Goal: Transaction & Acquisition: Download file/media

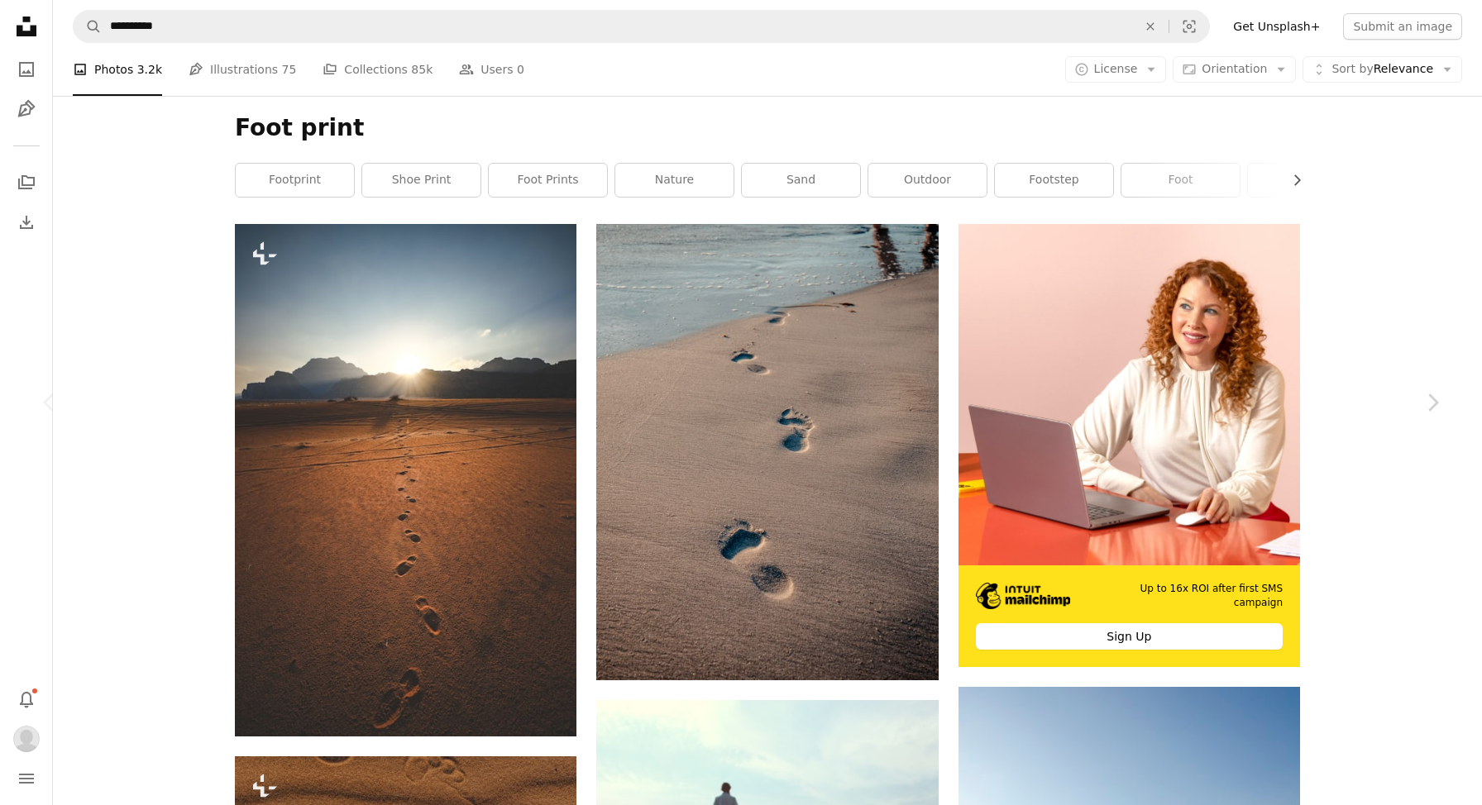
scroll to position [202, 0]
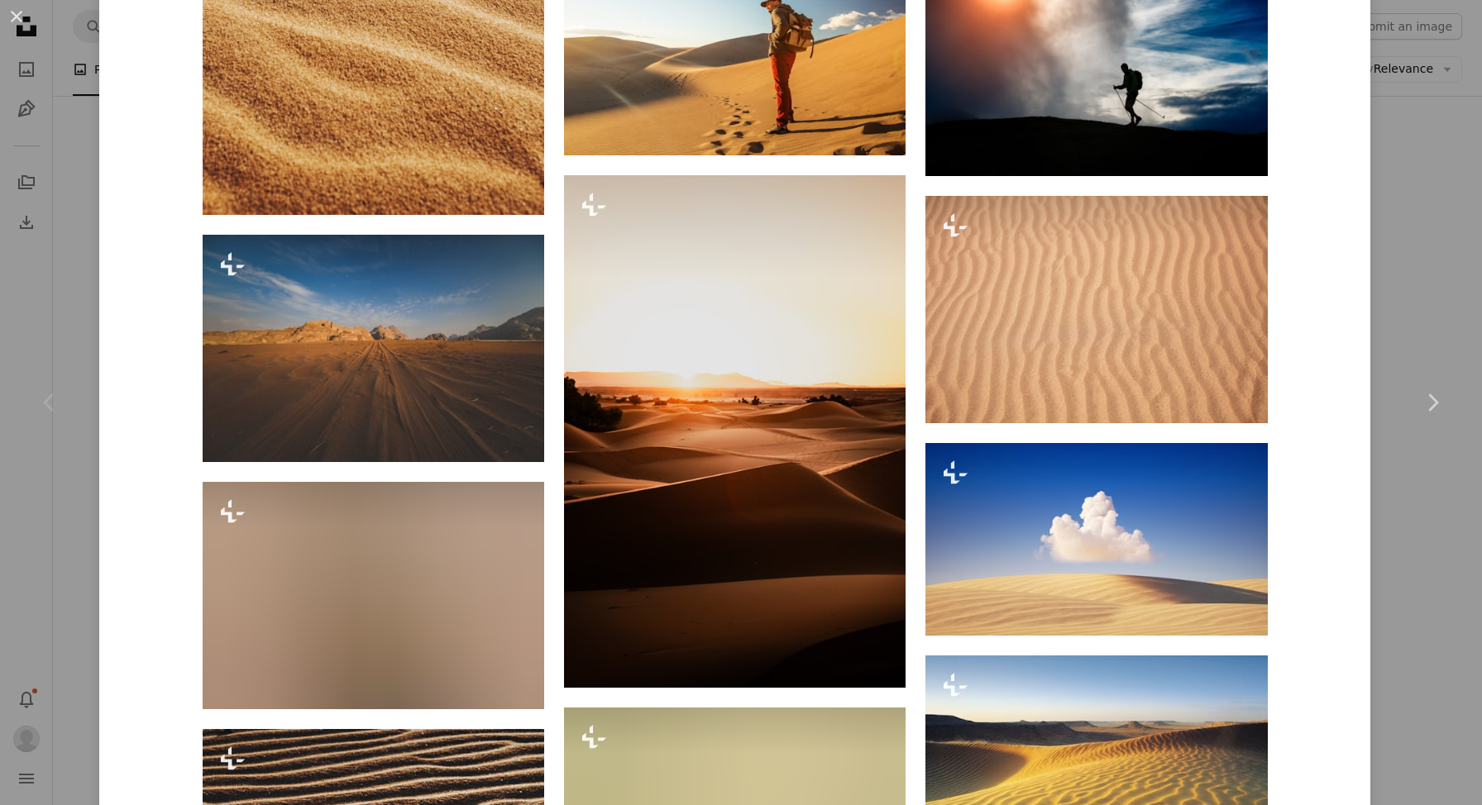
scroll to position [6061, 0]
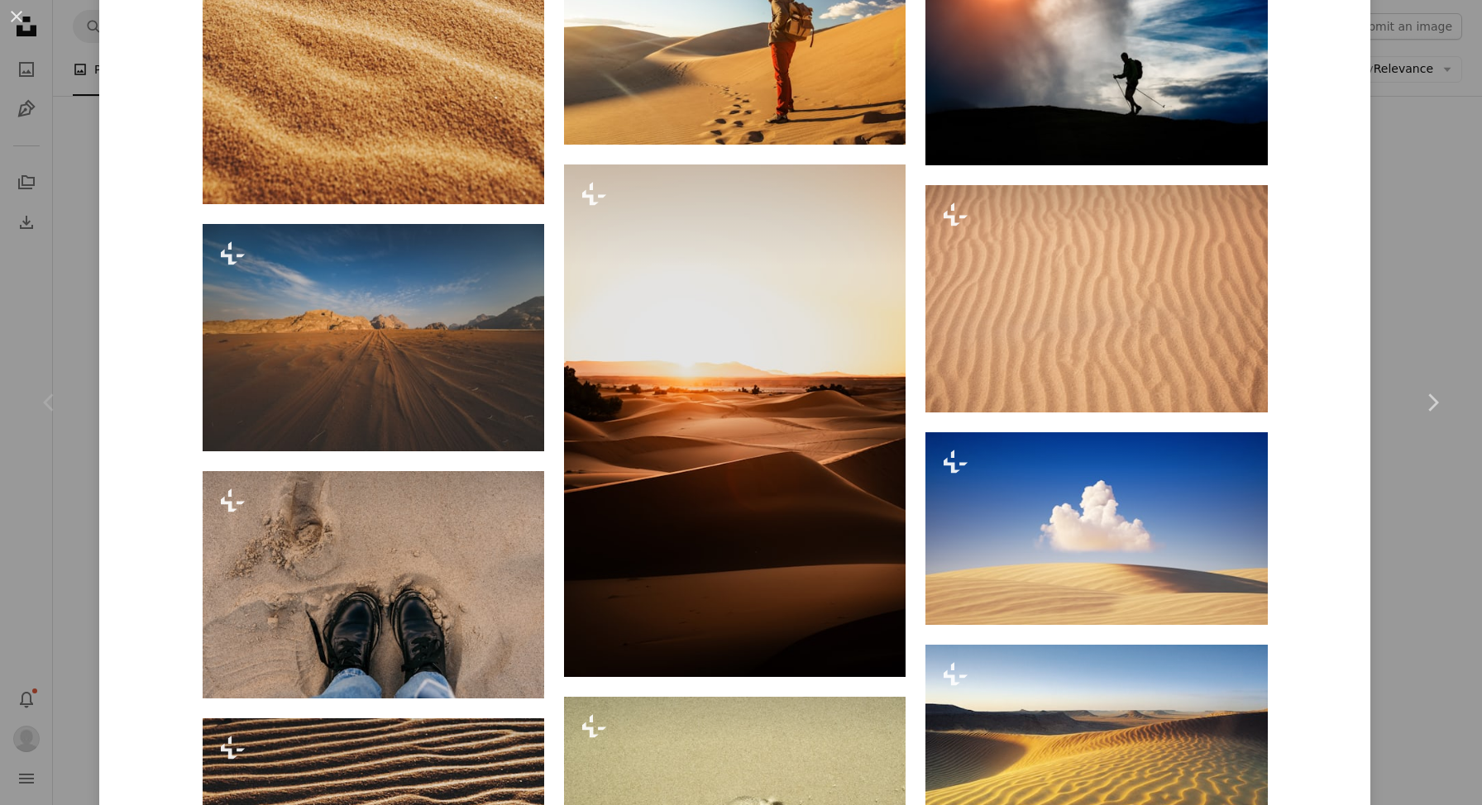
click at [1411, 291] on div "An X shape Chevron left Chevron right [PERSON_NAME] For Unsplash+ A heart A plu…" at bounding box center [741, 402] width 1482 height 805
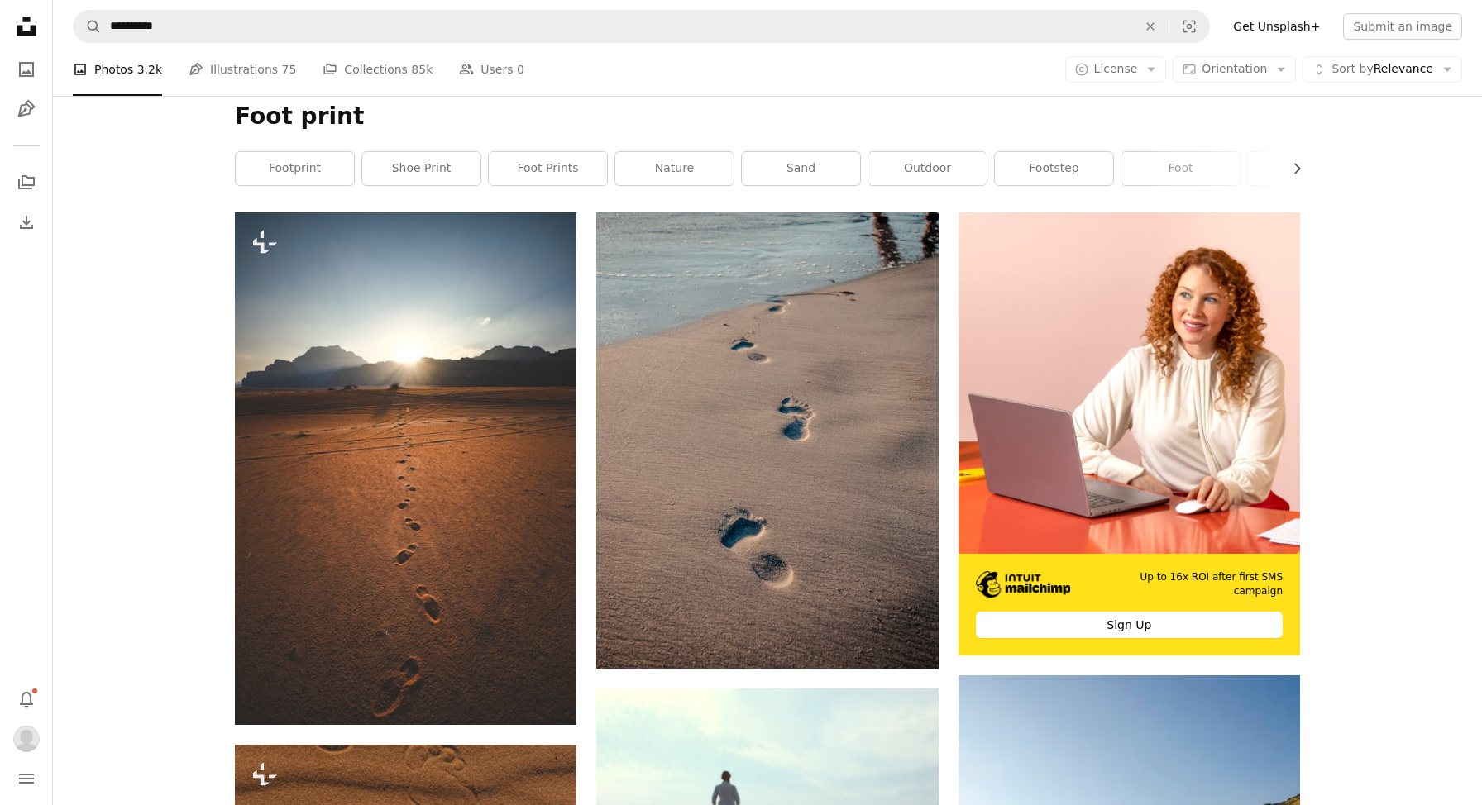
scroll to position [236, 0]
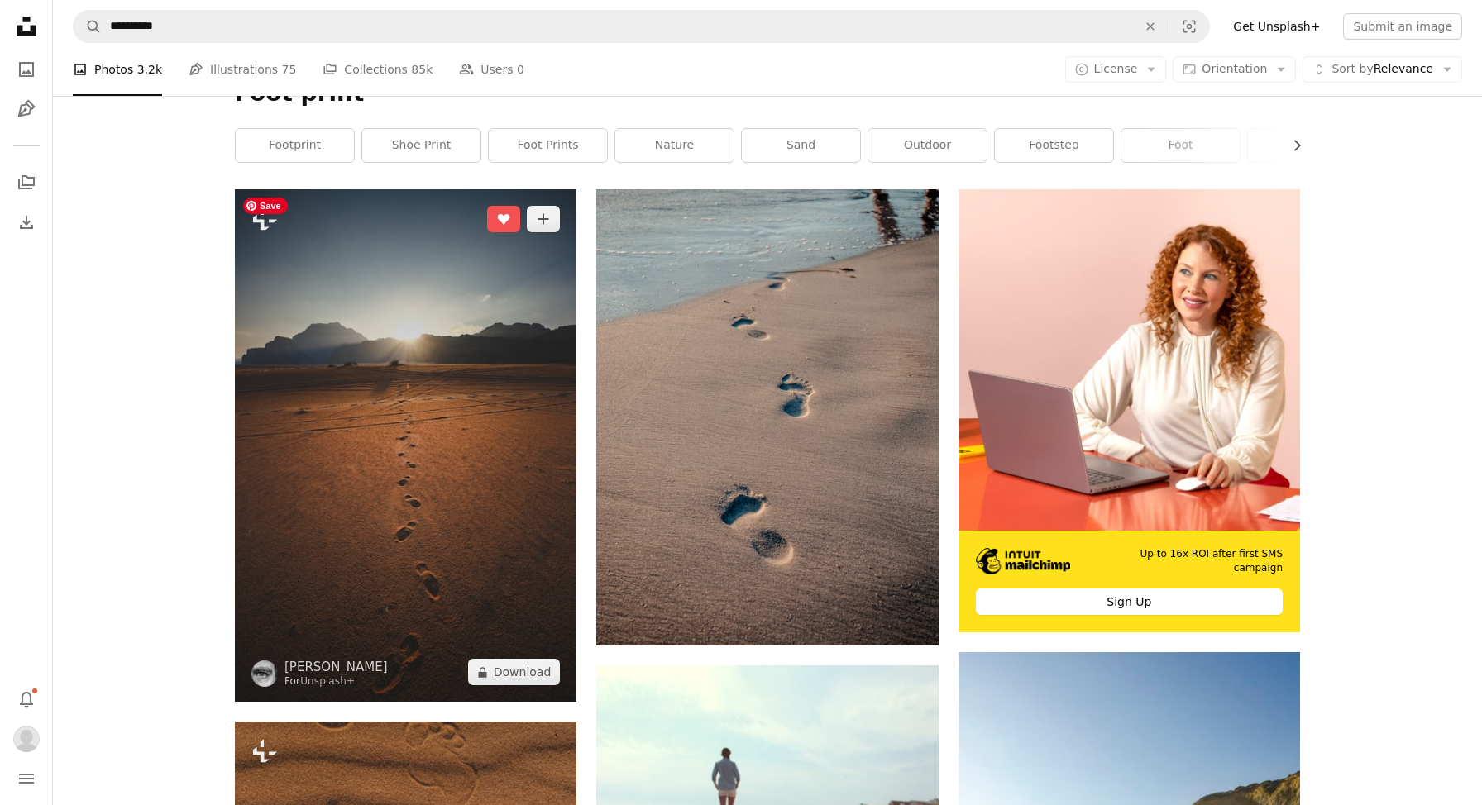
click at [359, 455] on img at bounding box center [405, 445] width 341 height 513
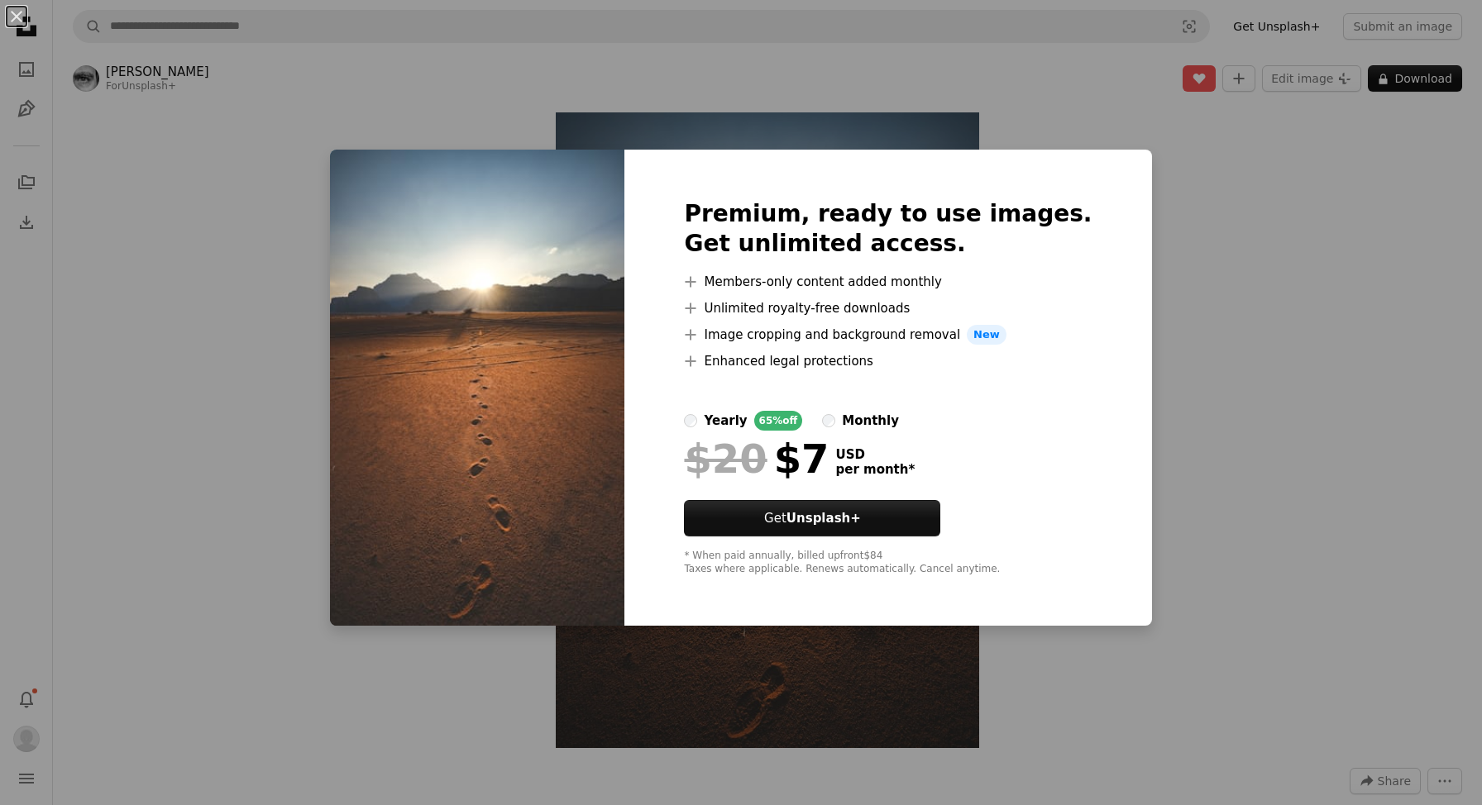
click at [1313, 338] on div "An X shape Premium, ready to use images. Get unlimited access. A plus sign Memb…" at bounding box center [741, 402] width 1482 height 805
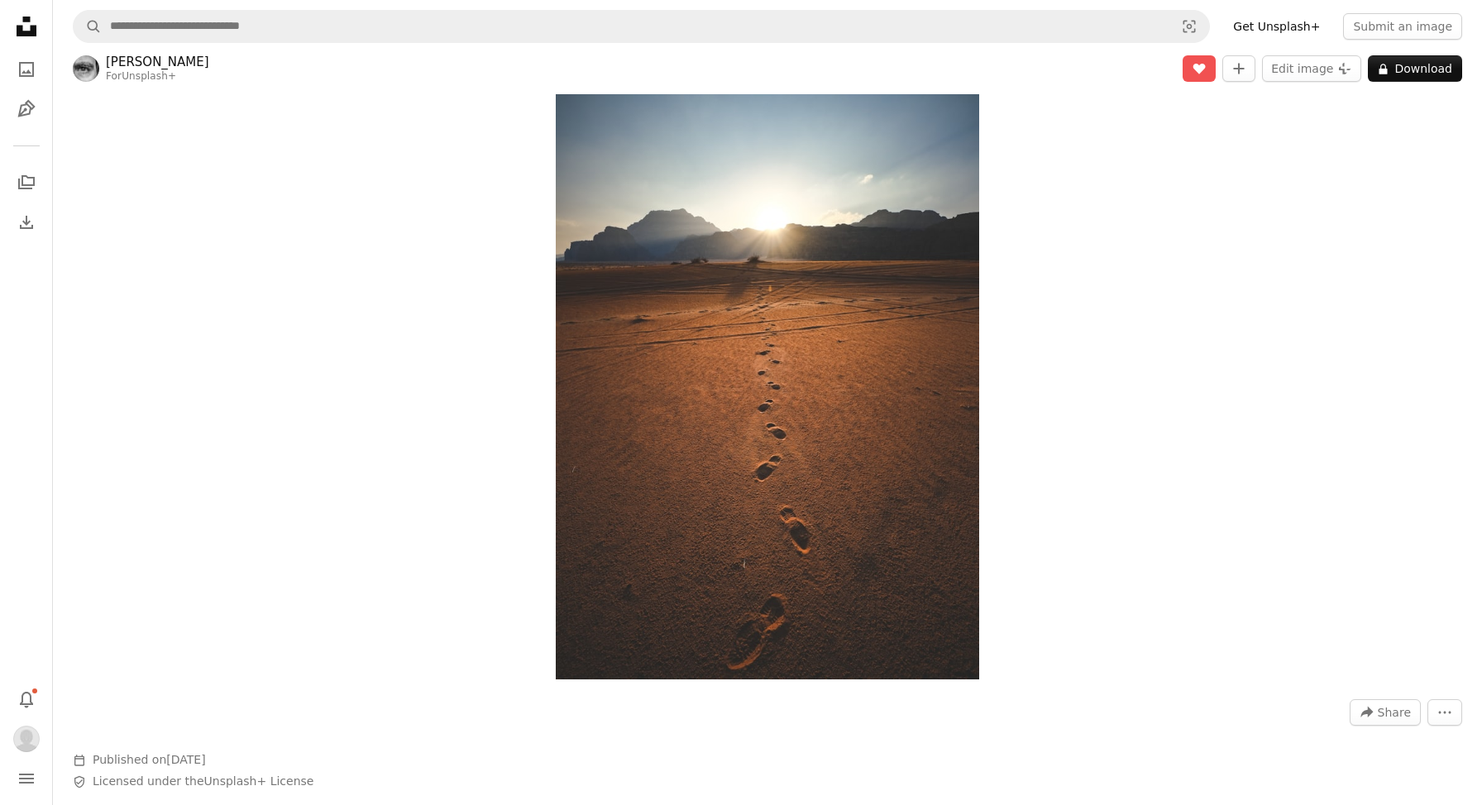
scroll to position [68, 0]
